Goal: Task Accomplishment & Management: Manage account settings

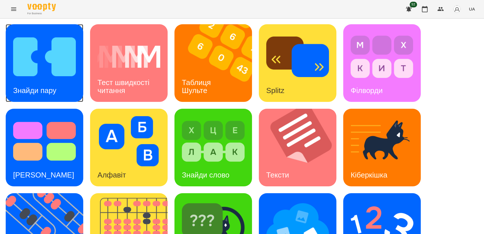
click at [23, 70] on img at bounding box center [44, 57] width 63 height 50
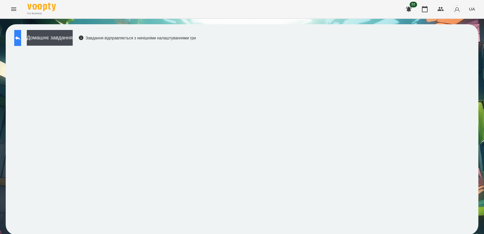
click at [21, 36] on icon at bounding box center [17, 37] width 7 height 7
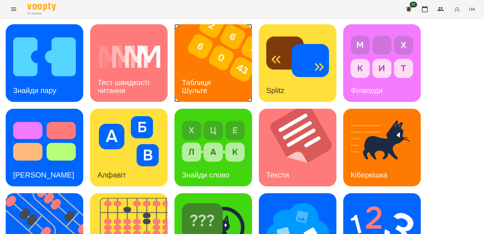
click at [198, 58] on img at bounding box center [216, 63] width 85 height 78
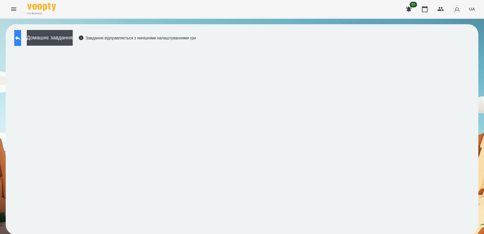
click at [21, 42] on button at bounding box center [17, 38] width 7 height 16
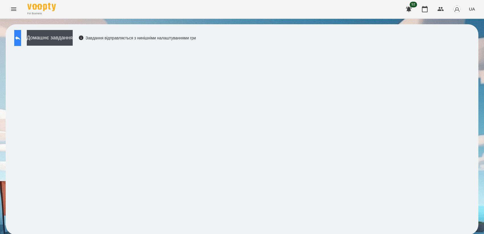
click at [21, 36] on icon at bounding box center [17, 37] width 7 height 7
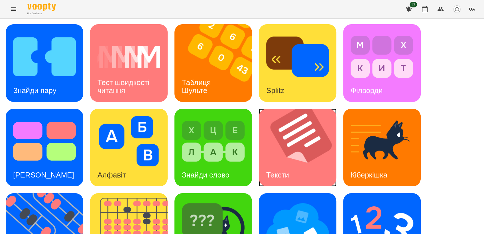
click at [300, 159] on img at bounding box center [301, 148] width 85 height 78
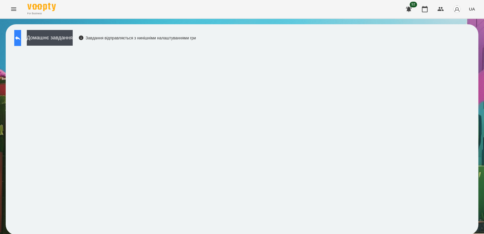
click at [21, 34] on icon at bounding box center [17, 37] width 7 height 7
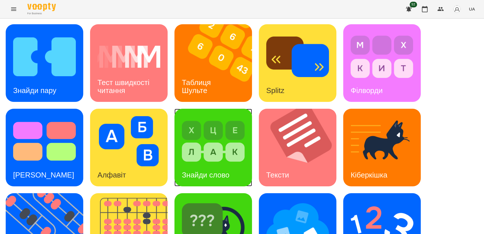
click at [251, 138] on div "Знайди слово" at bounding box center [213, 148] width 78 height 78
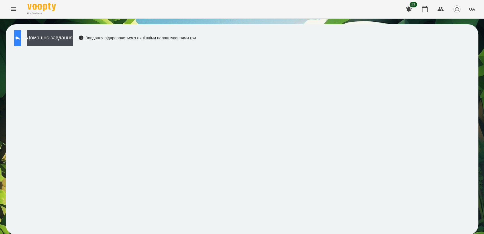
click at [21, 44] on button at bounding box center [17, 38] width 7 height 16
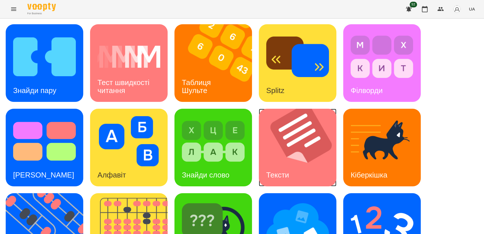
click at [311, 184] on img at bounding box center [301, 148] width 85 height 78
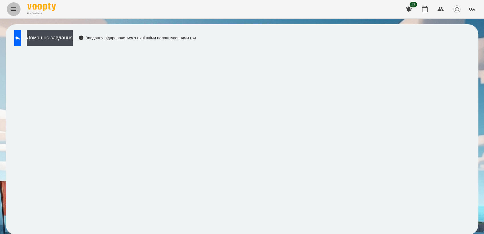
click at [12, 8] on icon "Menu" at bounding box center [13, 9] width 7 height 7
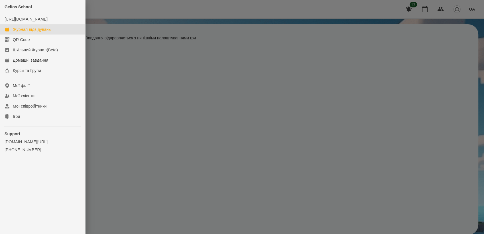
click at [28, 32] on div "Журнал відвідувань" at bounding box center [32, 30] width 38 height 6
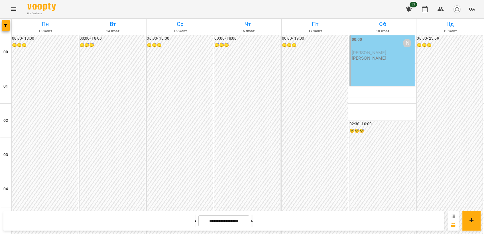
scroll to position [549, 0]
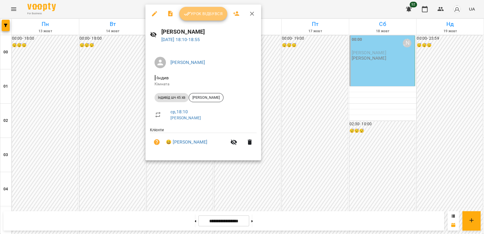
click at [193, 16] on span "Урок відбувся" at bounding box center [203, 13] width 39 height 7
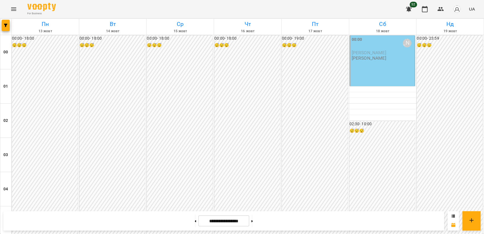
scroll to position [611, 0]
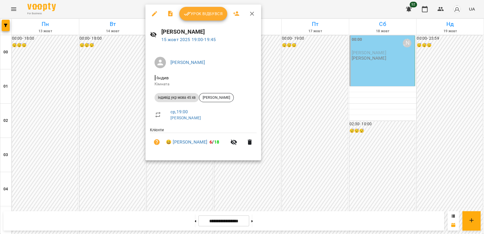
click at [204, 21] on div "Урок відбувся" at bounding box center [203, 14] width 116 height 18
click at [191, 17] on button "Урок відбувся" at bounding box center [203, 14] width 48 height 14
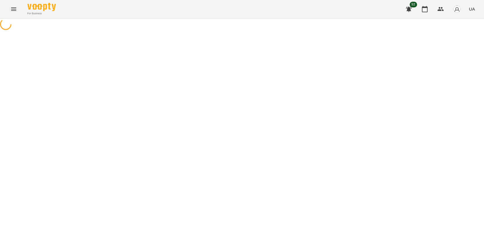
click at [484, 31] on html "For Business 52 UA" at bounding box center [242, 15] width 484 height 31
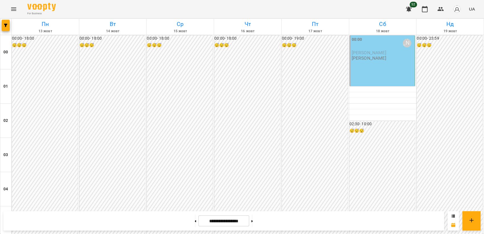
scroll to position [593, 0]
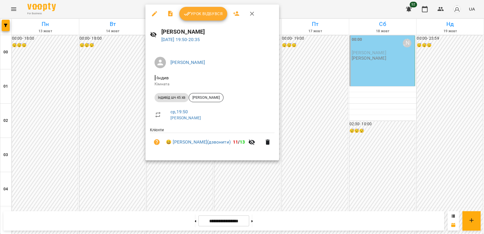
click at [199, 10] on button "Урок відбувся" at bounding box center [203, 14] width 48 height 14
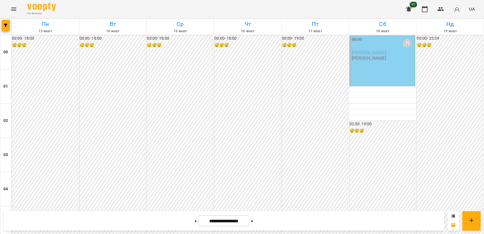
scroll to position [588, 0]
click at [16, 13] on button "Menu" at bounding box center [14, 9] width 14 height 14
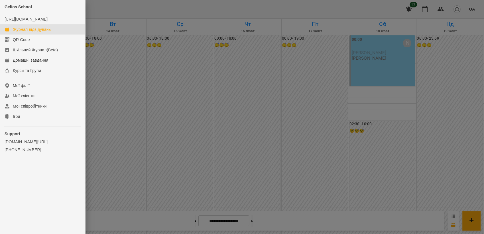
click at [27, 128] on ul "Gelios School https://platform.gelios-school.com/studio/gelios Журнал відвідува…" at bounding box center [42, 90] width 85 height 180
click at [20, 121] on link "Ігри" at bounding box center [42, 116] width 85 height 10
